Goal: Task Accomplishment & Management: Manage account settings

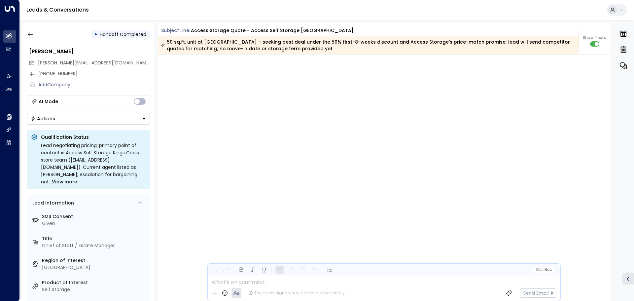
scroll to position [849, 0]
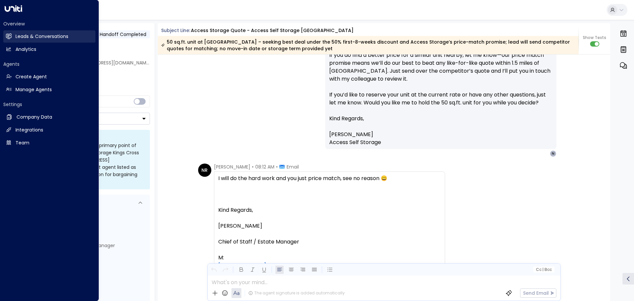
click at [18, 36] on h2 "Leads & Conversations" at bounding box center [42, 36] width 53 height 7
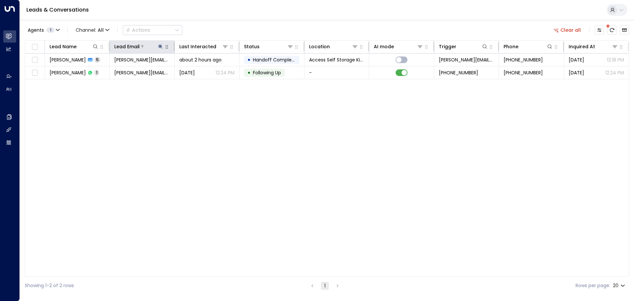
click at [158, 46] on icon at bounding box center [160, 46] width 5 height 5
click at [199, 70] on icon "button" at bounding box center [201, 70] width 5 height 5
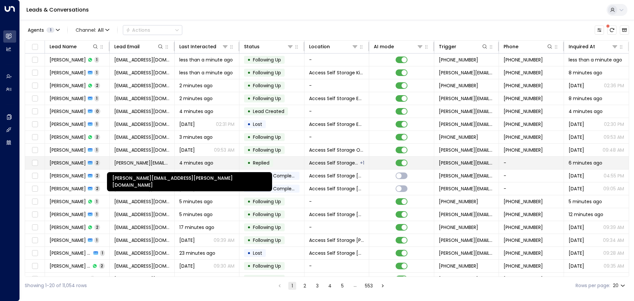
click at [122, 160] on span "[PERSON_NAME][EMAIL_ADDRESS][PERSON_NAME][DOMAIN_NAME]" at bounding box center [141, 162] width 55 height 7
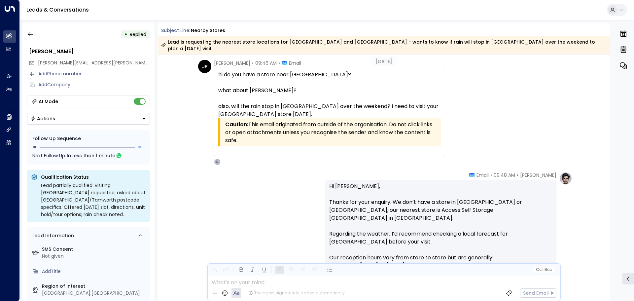
scroll to position [23, 0]
click at [29, 36] on icon "button" at bounding box center [30, 34] width 7 height 7
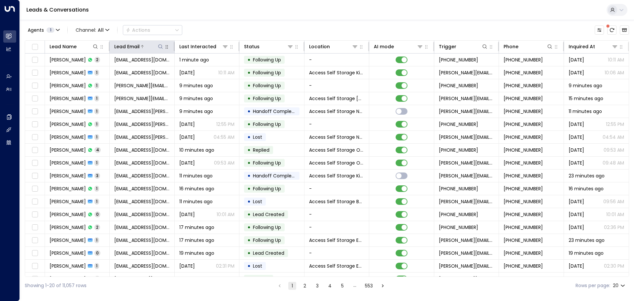
click at [161, 48] on icon at bounding box center [160, 46] width 5 height 5
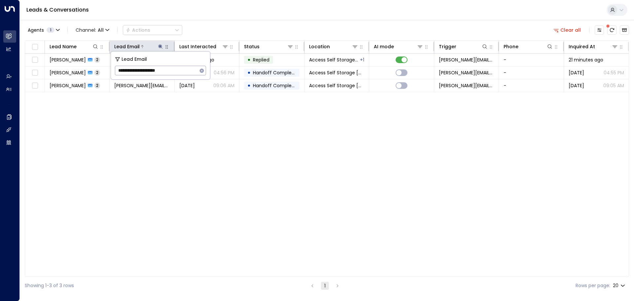
type input "**********"
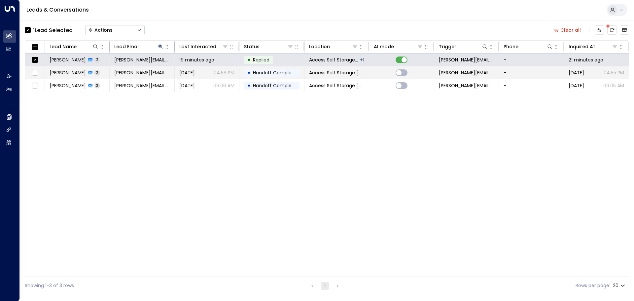
click at [34, 68] on td at bounding box center [35, 72] width 20 height 13
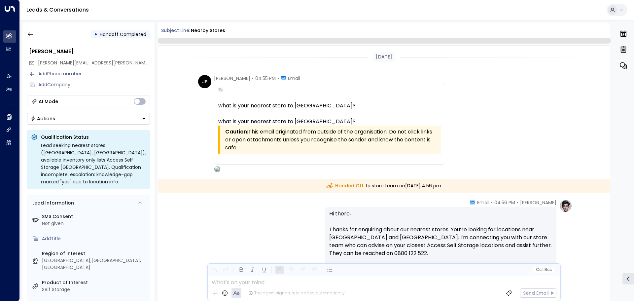
scroll to position [104, 0]
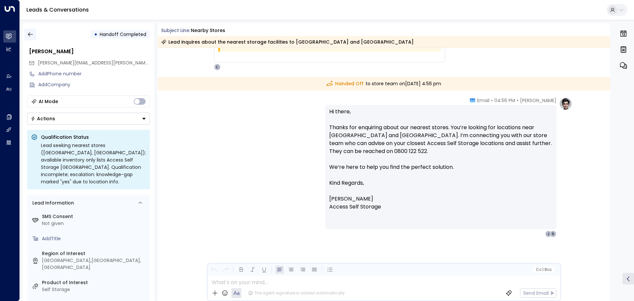
click at [28, 37] on icon "button" at bounding box center [30, 34] width 7 height 7
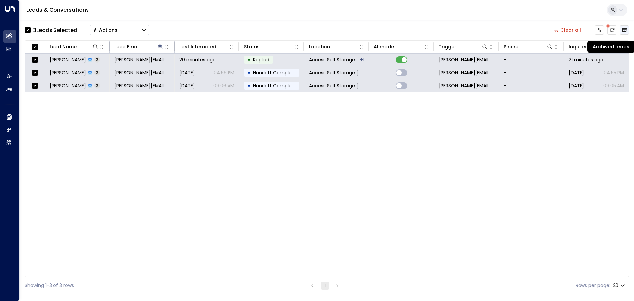
click at [626, 30] on icon "Archived Leads" at bounding box center [624, 29] width 5 height 5
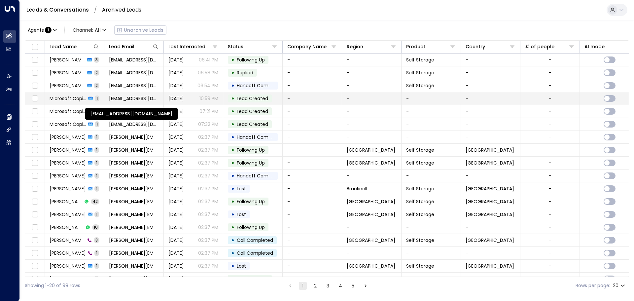
click at [156, 97] on span "[EMAIL_ADDRESS][DOMAIN_NAME]" at bounding box center [134, 98] width 50 height 7
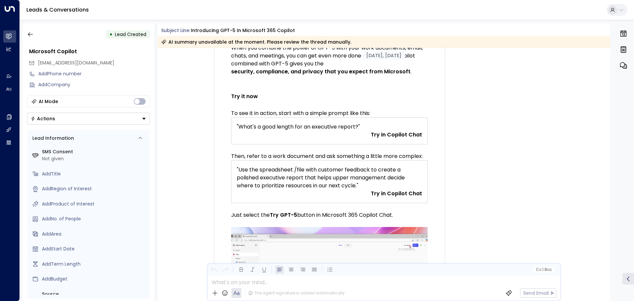
scroll to position [264, 0]
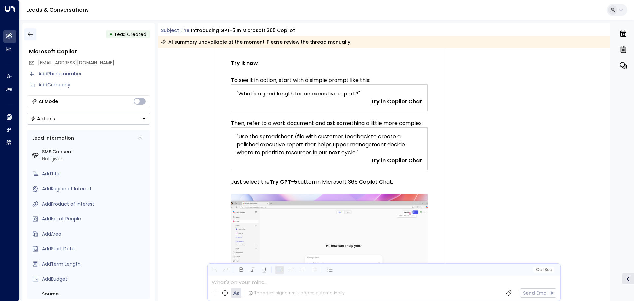
click at [32, 34] on icon "button" at bounding box center [30, 34] width 7 height 7
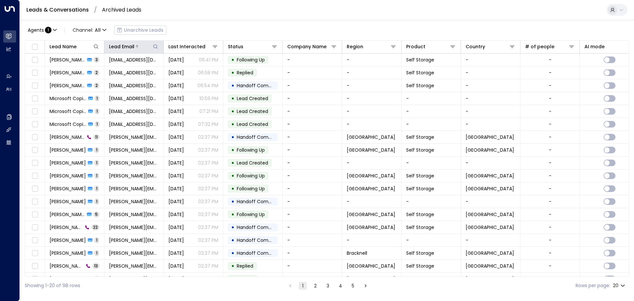
click at [155, 45] on icon at bounding box center [155, 46] width 5 height 5
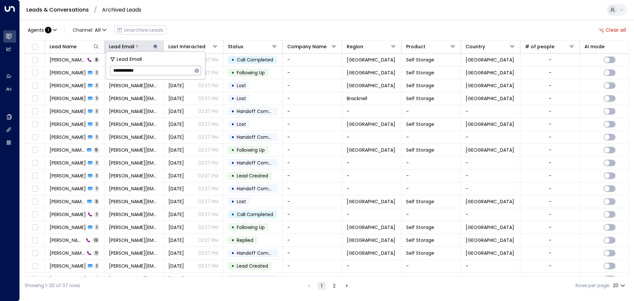
type input "**********"
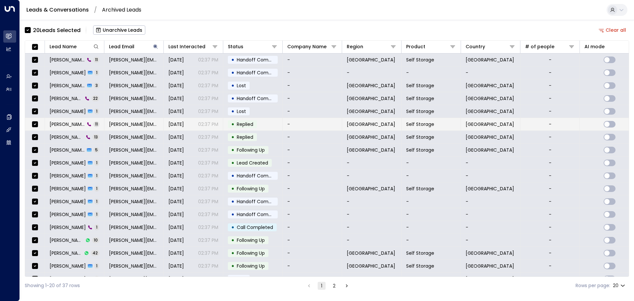
scroll to position [37, 0]
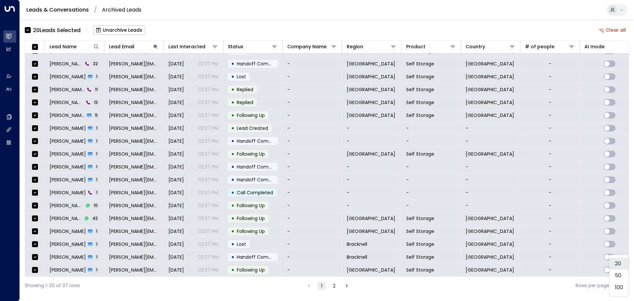
click at [625, 286] on body "Overview Leads & Conversations Leads & Conversations Analytics Analytics Agents…" at bounding box center [317, 147] width 634 height 294
click at [621, 285] on li "100" at bounding box center [618, 287] width 19 height 12
type input "***"
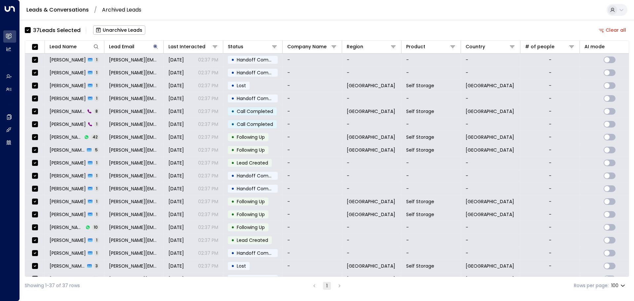
click at [65, 9] on link "Leads & Conversations" at bounding box center [57, 10] width 62 height 8
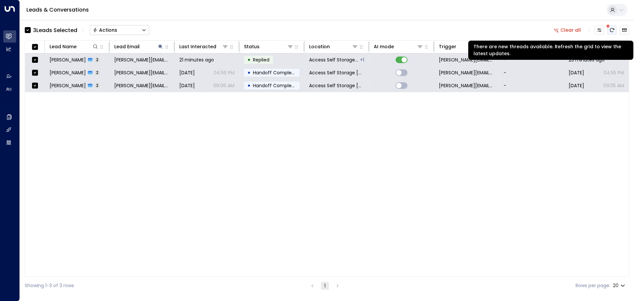
click at [614, 30] on icon "There are new threads available. Refresh the grid to view the latest updates." at bounding box center [612, 30] width 4 height 4
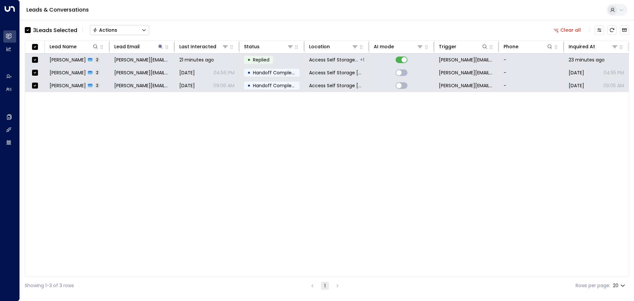
click at [286, 137] on div "Lead Name Lead Email Last Interacted Status Location AI mode Trigger Phone Inqu…" at bounding box center [327, 158] width 604 height 236
click at [143, 30] on icon "Button group with a nested menu" at bounding box center [143, 30] width 3 height 2
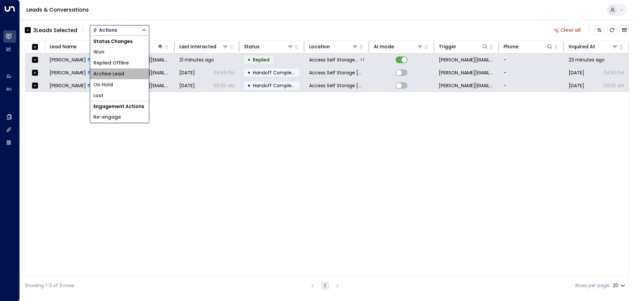
click at [121, 72] on span "Archive Lead" at bounding box center [108, 73] width 31 height 7
